Goal: Task Accomplishment & Management: Complete application form

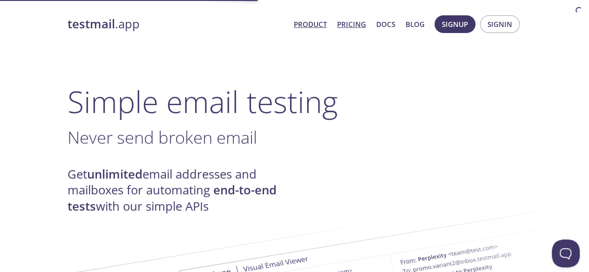
click at [355, 20] on link "Pricing" at bounding box center [351, 24] width 29 height 12
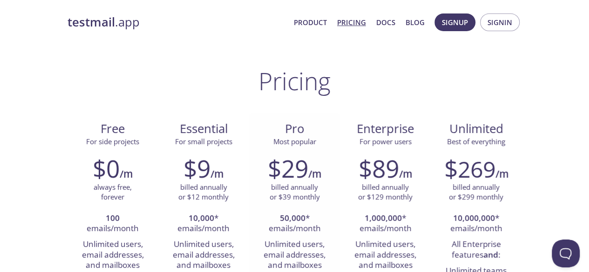
scroll to position [13, 0]
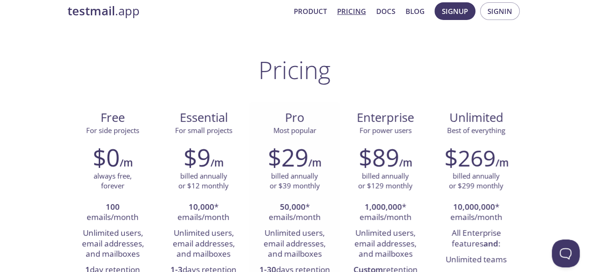
click at [261, 174] on div "billed annually or $39 monthly" at bounding box center [294, 181] width 77 height 20
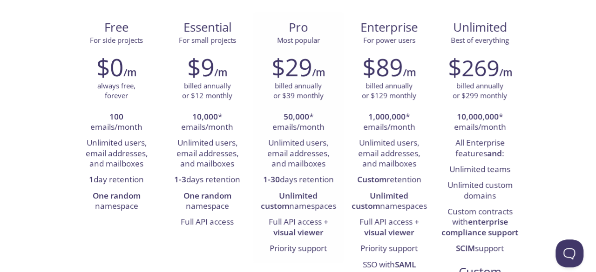
scroll to position [0, 0]
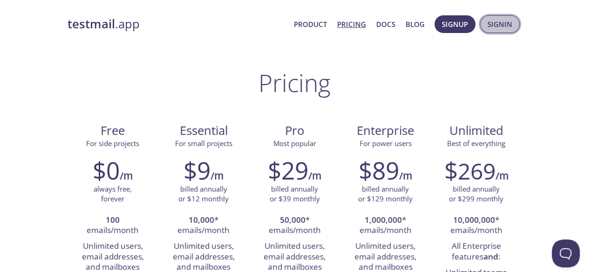
click at [507, 29] on span "Signin" at bounding box center [499, 24] width 25 height 12
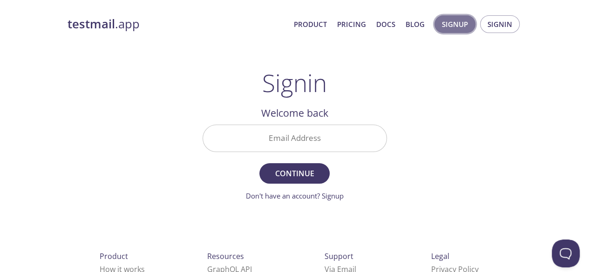
click at [449, 20] on span "Signup" at bounding box center [455, 24] width 26 height 12
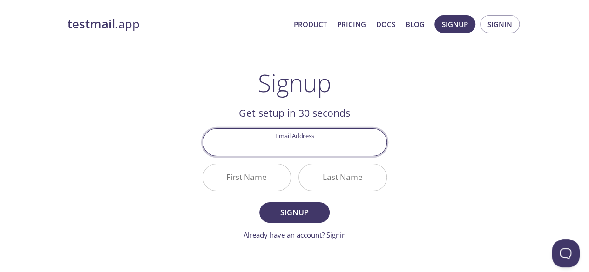
click at [288, 146] on input "Email Address" at bounding box center [294, 142] width 183 height 27
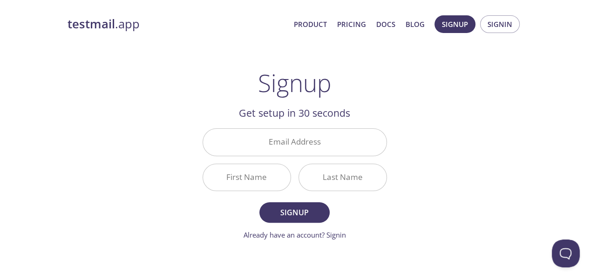
click at [445, 110] on div "testmail .app Product Pricing Docs Blog Signup Signin Signup Get setup in 30 se…" at bounding box center [294, 222] width 476 height 427
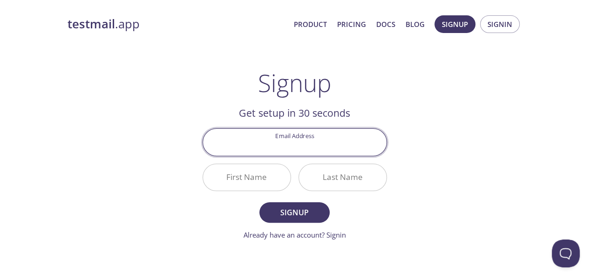
click at [311, 144] on input "Email Address" at bounding box center [294, 142] width 183 height 27
click at [349, 147] on input "Email Address" at bounding box center [294, 142] width 183 height 27
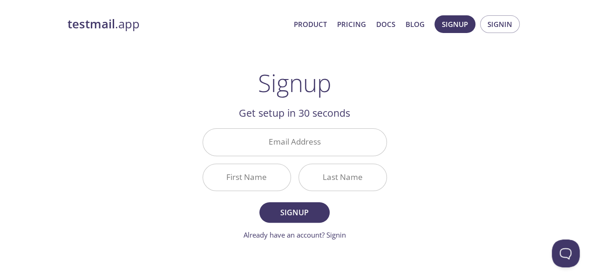
click at [422, 132] on div "testmail .app Product Pricing Docs Blog Signup Signin Signup Get setup in 30 se…" at bounding box center [294, 222] width 476 height 427
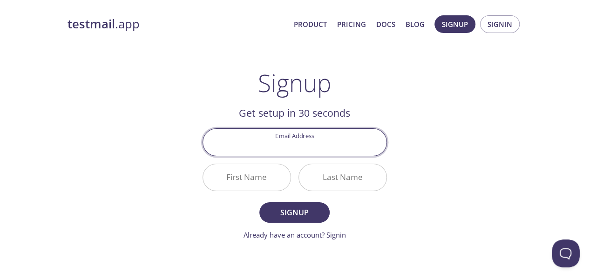
click at [351, 143] on input "Email Address" at bounding box center [294, 142] width 183 height 27
type input "a"
type input "ankit.cportal"
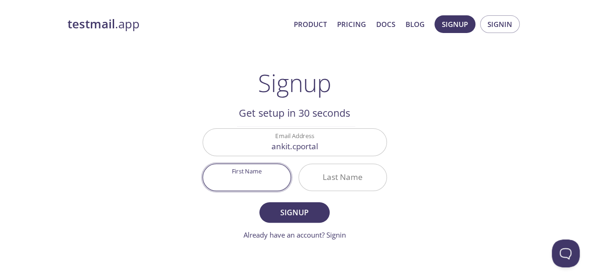
click at [248, 176] on input "First Name" at bounding box center [246, 177] width 87 height 27
type input "Ankit"
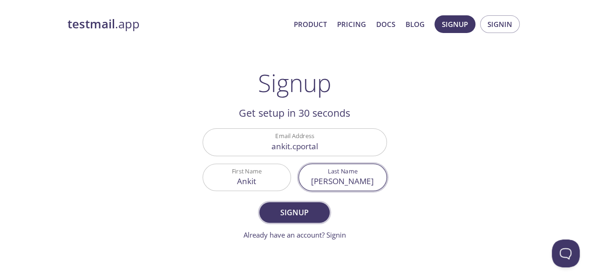
type input "[PERSON_NAME]"
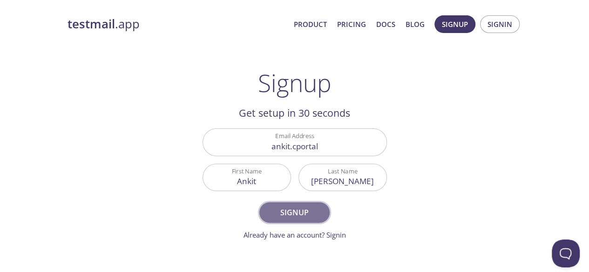
click at [311, 215] on span "Signup" at bounding box center [293, 212] width 49 height 13
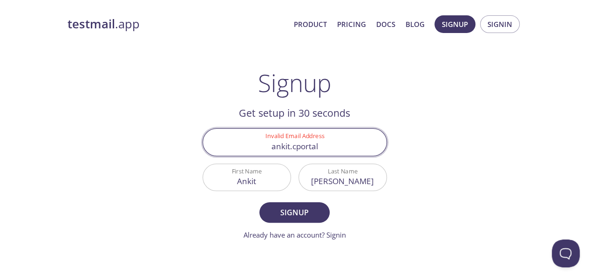
click at [328, 153] on input "ankit.cportal" at bounding box center [294, 142] width 183 height 27
type input "k"
type input "[EMAIL_ADDRESS][DOMAIN_NAME]"
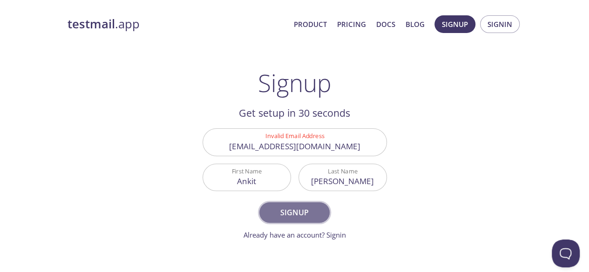
click at [295, 216] on span "Signup" at bounding box center [293, 212] width 49 height 13
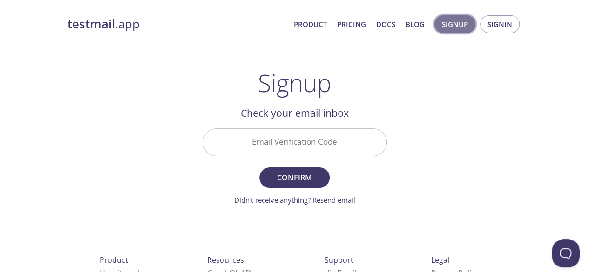
click at [464, 20] on span "Signup" at bounding box center [455, 24] width 26 height 12
click at [98, 27] on strong "testmail" at bounding box center [90, 24] width 47 height 16
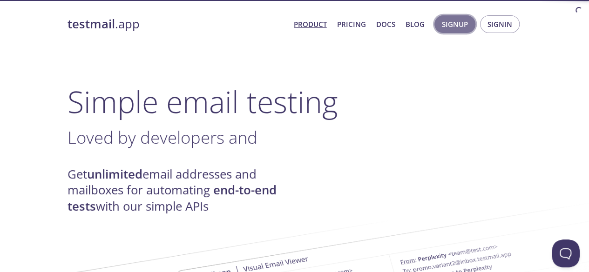
click at [441, 31] on button "Signup" at bounding box center [454, 24] width 41 height 18
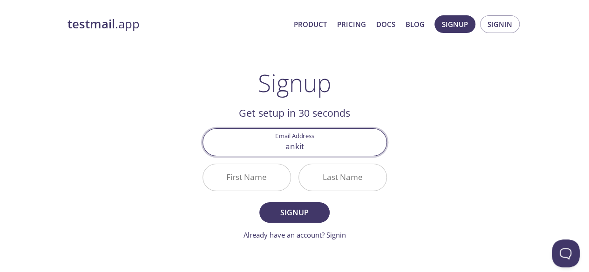
type input "[EMAIL_ADDRESS][DOMAIN_NAME]"
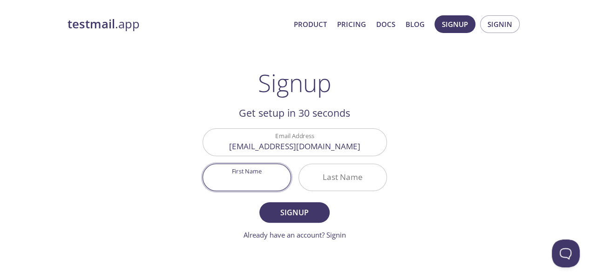
click at [282, 187] on input "First Name" at bounding box center [246, 177] width 87 height 27
type input "Ankit"
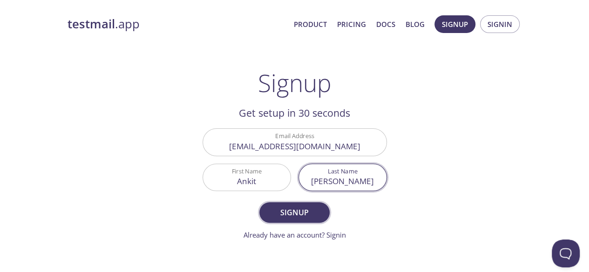
type input "[PERSON_NAME]"
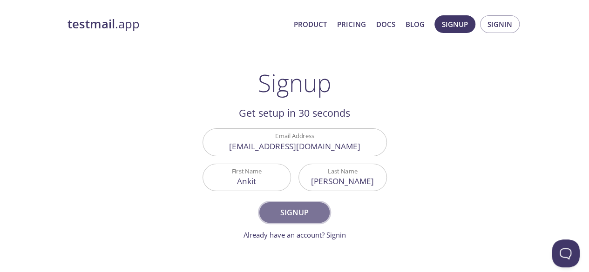
click at [292, 212] on span "Signup" at bounding box center [293, 212] width 49 height 13
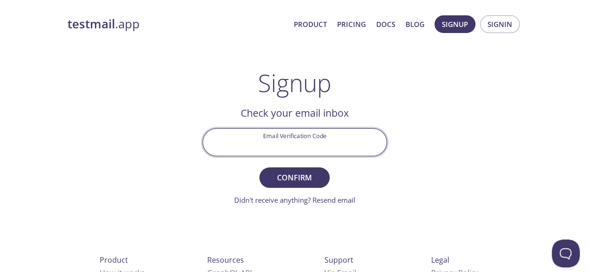
click at [333, 146] on input "Email Verification Code" at bounding box center [294, 142] width 183 height 27
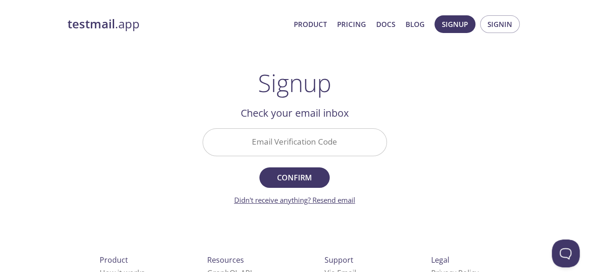
click at [303, 203] on link "Didn't receive anything? Resend email" at bounding box center [294, 199] width 121 height 9
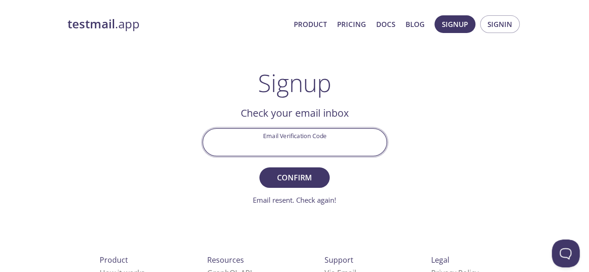
click at [337, 144] on input "Email Verification Code" at bounding box center [294, 142] width 183 height 27
paste input "ZLQVP3A"
type input "ZLQVP3A"
click at [301, 178] on span "Confirm" at bounding box center [293, 177] width 49 height 13
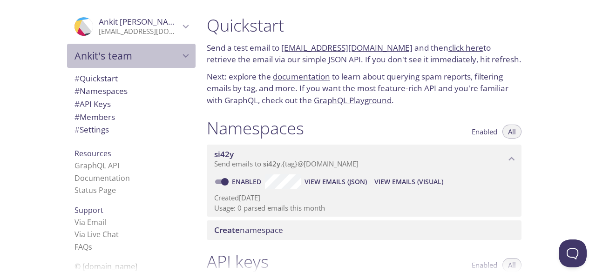
click at [182, 57] on icon "Ankit's team" at bounding box center [186, 56] width 12 height 12
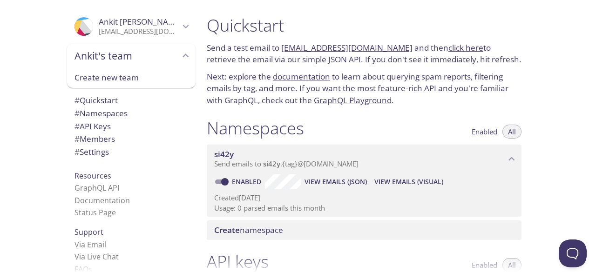
click at [182, 57] on icon "Ankit's team" at bounding box center [186, 56] width 12 height 12
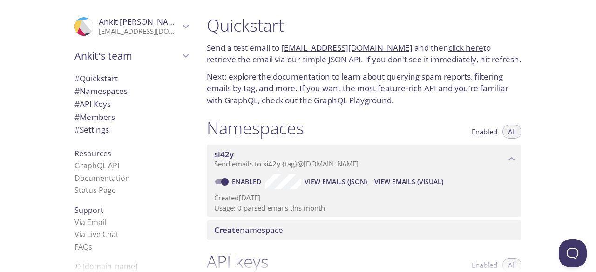
click at [458, 47] on link "click here" at bounding box center [465, 47] width 35 height 11
